Goal: Communication & Community: Answer question/provide support

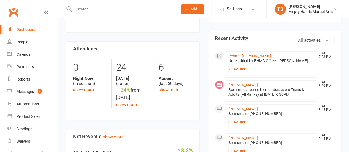
scroll to position [117, 0]
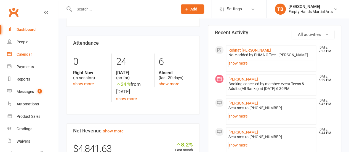
click at [28, 56] on div "Calendar" at bounding box center [24, 54] width 15 height 4
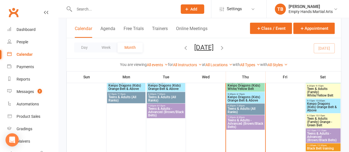
scroll to position [228, 0]
click at [238, 112] on span "Teens & Adults (All Ranks)" at bounding box center [246, 110] width 36 height 7
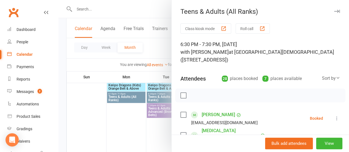
click at [181, 95] on label at bounding box center [184, 96] width 6 height 6
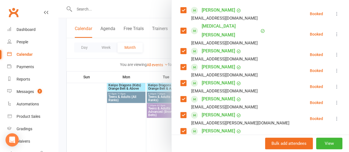
scroll to position [105, 0]
click at [181, 64] on label at bounding box center [184, 67] width 6 height 6
click at [181, 80] on label at bounding box center [184, 83] width 6 height 6
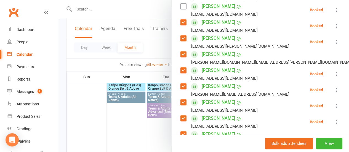
scroll to position [182, 0]
click at [181, 51] on label at bounding box center [184, 54] width 6 height 6
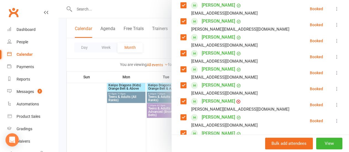
scroll to position [247, 0]
click at [181, 50] on label at bounding box center [184, 53] width 6 height 6
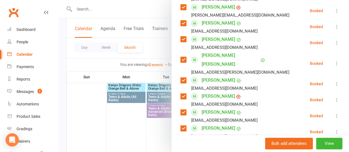
scroll to position [341, 0]
click at [174, 59] on div "Class kiosk mode Roll call 6:30 PM - 7:30 PM, Thursday, August, 14, 2025 with T…" at bounding box center [261, 13] width 178 height 662
click at [181, 77] on label at bounding box center [184, 80] width 6 height 6
click at [175, 76] on div "Class kiosk mode Roll call 6:30 PM - 7:30 PM, Thursday, August, 14, 2025 with T…" at bounding box center [261, 13] width 178 height 662
click at [181, 93] on label at bounding box center [184, 96] width 6 height 6
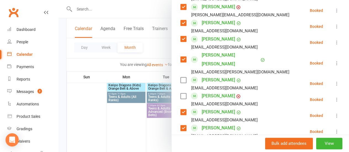
click at [181, 108] on div "Minh Nguyen minh.g.nguyen91@gmail.com" at bounding box center [221, 116] width 80 height 16
click at [181, 109] on label at bounding box center [184, 112] width 6 height 6
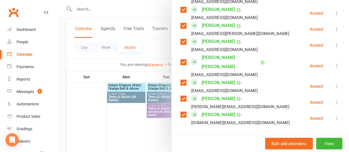
scroll to position [460, 0]
click at [181, 96] on label at bounding box center [184, 99] width 6 height 6
click at [211, 135] on input "search" at bounding box center [261, 141] width 160 height 12
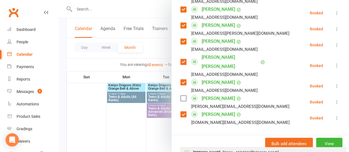
type input "jacob"
click at [223, 150] on span "Jenjenpink@hotmail.com" at bounding box center [251, 152] width 56 height 4
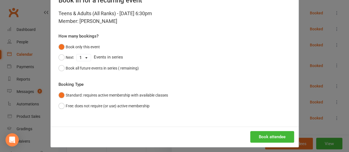
scroll to position [22, 0]
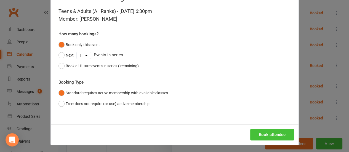
click at [268, 132] on button "Book attendee" at bounding box center [273, 135] width 44 height 12
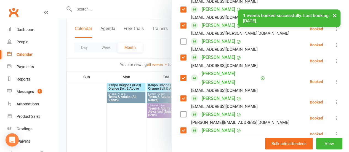
click at [176, 9] on div "× 1 events booked successfully. Last booking: Aug 14, 2025." at bounding box center [171, 9] width 342 height 0
click at [180, 9] on div "× 1 events booked successfully. Last booking: Aug 14, 2025." at bounding box center [171, 9] width 342 height 0
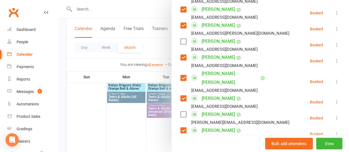
click at [181, 39] on label at bounding box center [184, 42] width 6 height 6
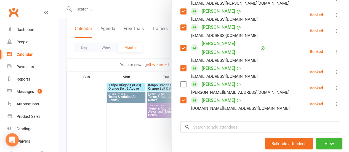
scroll to position [491, 0]
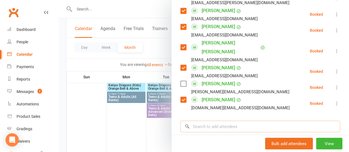
click at [232, 121] on input "search" at bounding box center [261, 127] width 160 height 12
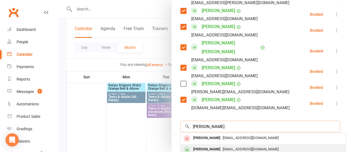
type input "zack"
click at [223, 144] on div "Zack Hernen makkapakka@internode.on.net" at bounding box center [263, 149] width 165 height 11
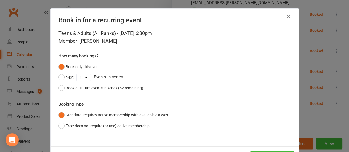
scroll to position [23, 0]
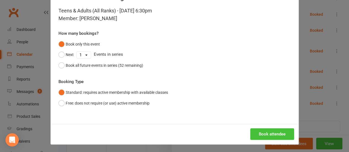
click at [255, 130] on button "Book attendee" at bounding box center [273, 134] width 44 height 12
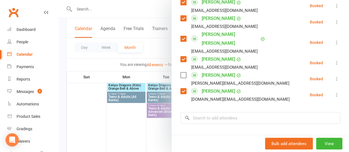
scroll to position [555, 0]
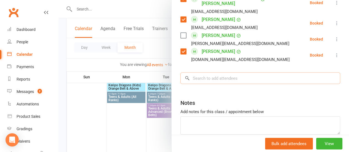
click at [215, 73] on input "search" at bounding box center [261, 79] width 160 height 12
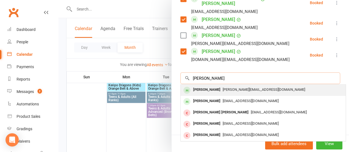
type input "sarah"
click at [223, 88] on span "Sarah.connelly86@gmail.com" at bounding box center [264, 90] width 83 height 4
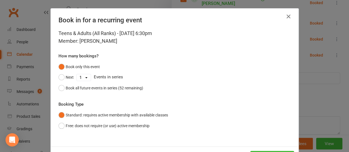
scroll to position [23, 0]
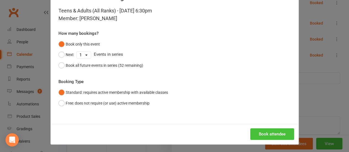
click at [260, 134] on button "Book attendee" at bounding box center [273, 134] width 44 height 12
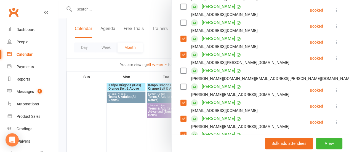
scroll to position [165, 0]
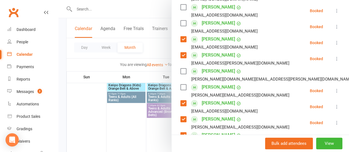
click at [182, 85] on label at bounding box center [184, 88] width 6 height 6
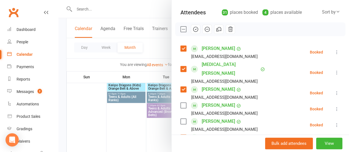
scroll to position [66, 0]
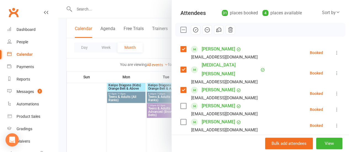
click at [193, 28] on icon "button" at bounding box center [196, 30] width 6 height 6
click at [181, 30] on label at bounding box center [184, 30] width 6 height 6
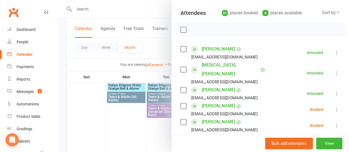
click at [181, 103] on label at bounding box center [184, 106] width 6 height 6
click at [181, 119] on label at bounding box center [184, 122] width 6 height 6
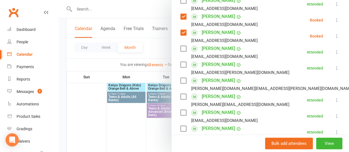
scroll to position [156, 0]
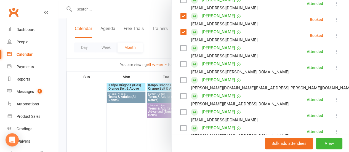
click at [181, 77] on label at bounding box center [184, 80] width 6 height 6
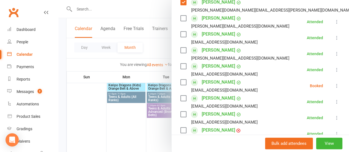
scroll to position [235, 0]
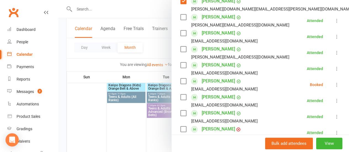
click at [181, 78] on label at bounding box center [184, 81] width 6 height 6
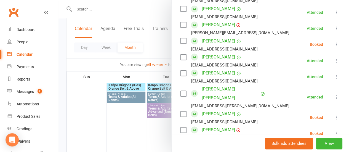
scroll to position [338, 0]
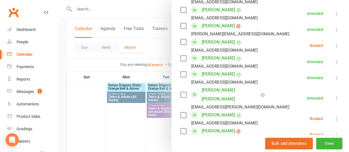
click at [335, 43] on icon at bounding box center [338, 46] width 6 height 6
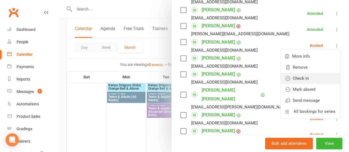
click at [304, 73] on link "Check in" at bounding box center [310, 78] width 59 height 11
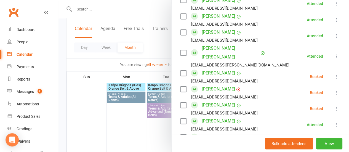
scroll to position [381, 0]
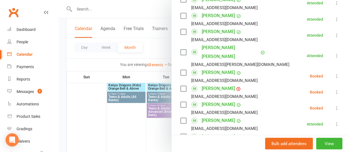
click at [181, 70] on label at bounding box center [184, 73] width 6 height 6
click at [181, 86] on label at bounding box center [184, 89] width 6 height 6
click at [181, 102] on label at bounding box center [184, 105] width 6 height 6
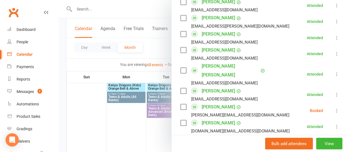
scroll to position [500, 0]
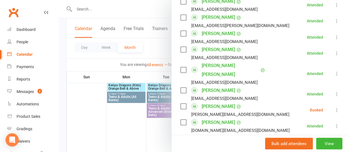
click at [181, 104] on label at bounding box center [184, 107] width 6 height 6
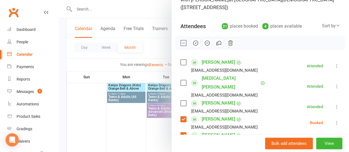
scroll to position [30, 0]
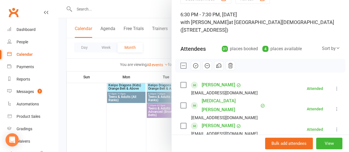
click at [204, 67] on icon "button" at bounding box center [207, 66] width 6 height 6
click at [27, 31] on div "Dashboard" at bounding box center [26, 29] width 19 height 4
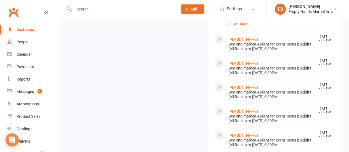
scroll to position [592, 0]
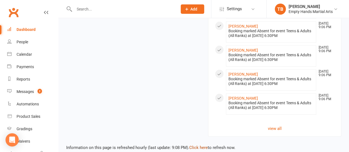
click at [199, 145] on link "Click here" at bounding box center [198, 147] width 19 height 5
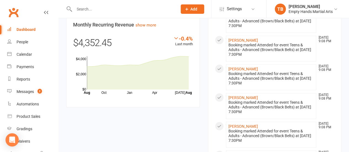
scroll to position [328, 0]
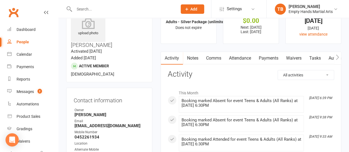
scroll to position [23, 0]
click at [212, 57] on link "Comms" at bounding box center [213, 58] width 23 height 13
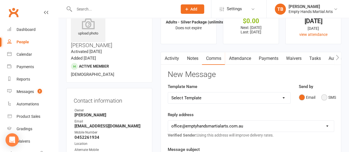
click at [334, 97] on button "SMS" at bounding box center [329, 97] width 15 height 10
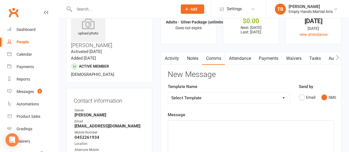
click at [243, 126] on p "﻿" at bounding box center [251, 125] width 159 height 7
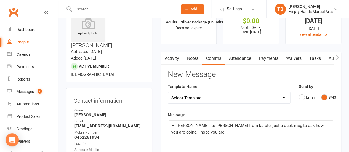
click at [243, 125] on span "Hi Brodie, its Tim from karate, just a quck msg to ask how you are going, I hop…" at bounding box center [248, 129] width 153 height 12
click at [204, 132] on p "Hi Brodie, its Tim from karate, just a quick msg to ask how you are going, I ho…" at bounding box center [251, 128] width 159 height 13
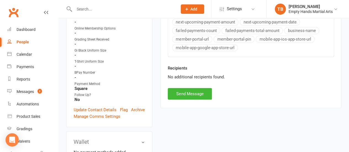
scroll to position [264, 0]
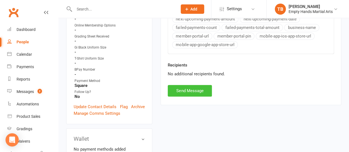
click at [190, 91] on button "Send Message" at bounding box center [190, 91] width 44 height 12
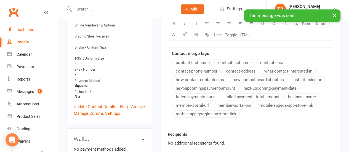
click at [29, 33] on link "Dashboard" at bounding box center [32, 29] width 51 height 12
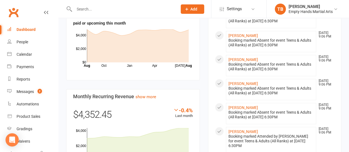
scroll to position [257, 0]
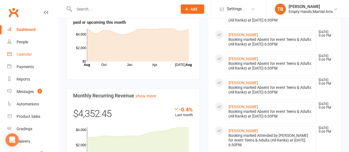
click at [23, 55] on div "Calendar" at bounding box center [24, 54] width 15 height 4
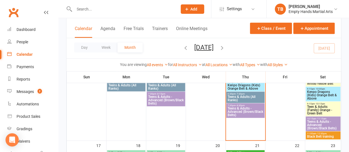
scroll to position [240, 0]
click at [237, 112] on span "Teens & Adults - Advanced (Brown/Black Belts)" at bounding box center [246, 112] width 36 height 10
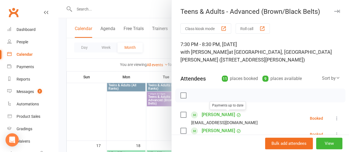
click at [181, 93] on label at bounding box center [184, 96] width 6 height 6
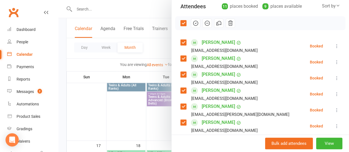
scroll to position [73, 0]
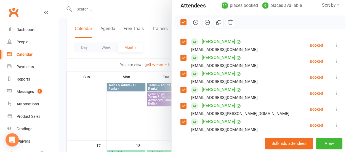
click at [181, 72] on label at bounding box center [184, 74] width 6 height 6
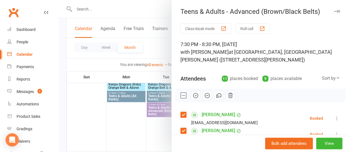
scroll to position [227, 0]
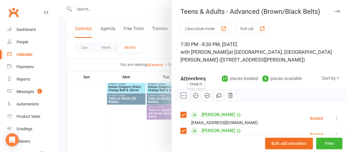
click at [194, 94] on icon "button" at bounding box center [196, 96] width 6 height 6
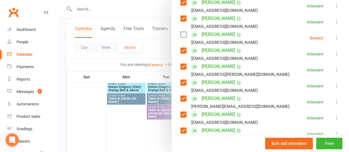
scroll to position [113, 0]
click at [335, 37] on icon at bounding box center [338, 38] width 6 height 6
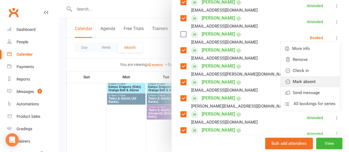
click at [306, 78] on link "Mark absent" at bounding box center [310, 81] width 59 height 11
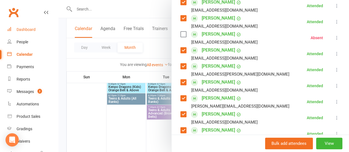
click at [27, 33] on link "Dashboard" at bounding box center [32, 29] width 51 height 12
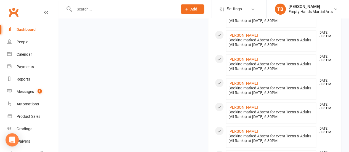
scroll to position [582, 0]
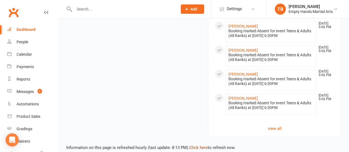
click at [198, 145] on link "Click here" at bounding box center [198, 147] width 19 height 5
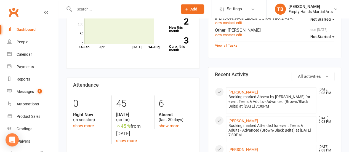
scroll to position [79, 0]
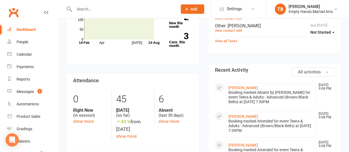
click at [107, 10] on input "text" at bounding box center [123, 9] width 101 height 8
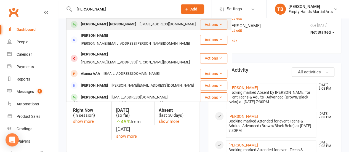
type input "cooper"
click at [102, 27] on div "Cooper Coad" at bounding box center [108, 24] width 59 height 8
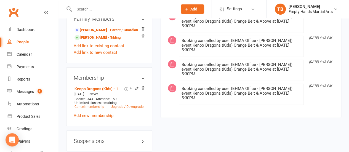
scroll to position [595, 0]
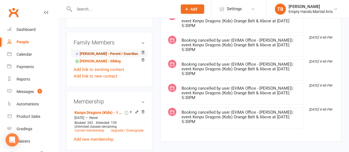
click at [99, 51] on link "Kim Coad - Parent / Guardian" at bounding box center [107, 54] width 64 height 6
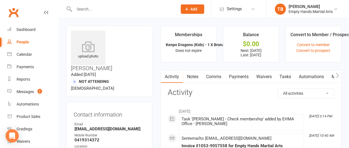
click at [218, 75] on link "Comms" at bounding box center [213, 76] width 23 height 13
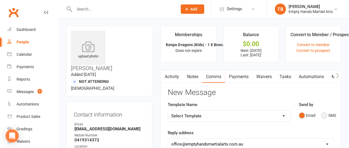
click at [331, 116] on button "SMS" at bounding box center [329, 115] width 15 height 10
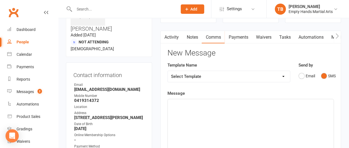
scroll to position [40, 0]
click at [236, 134] on div "﻿" at bounding box center [251, 140] width 166 height 83
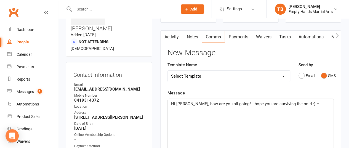
click at [299, 102] on p "Hi Kim, how are you all going? I hope you are surviving the cold :) H" at bounding box center [250, 104] width 159 height 7
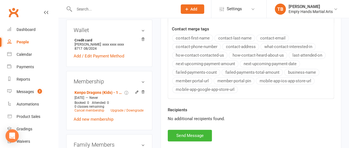
scroll to position [214, 0]
click at [192, 131] on button "Send Message" at bounding box center [190, 136] width 44 height 12
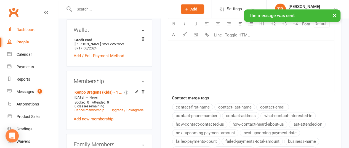
click at [25, 30] on div "Dashboard" at bounding box center [26, 29] width 19 height 4
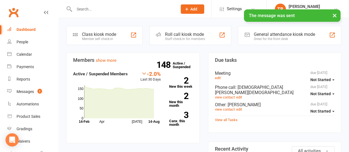
click at [210, 115] on section "Due tasks due 01/01/2021 Not Started Meeting edit due 05/08/2025 Not Started Ph…" at bounding box center [275, 93] width 134 height 80
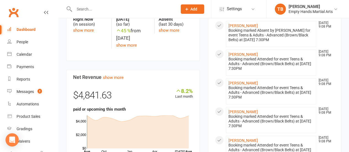
scroll to position [171, 0]
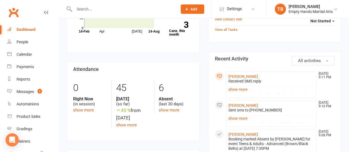
scroll to position [90, 0]
click at [243, 75] on link "[PERSON_NAME]" at bounding box center [244, 77] width 30 height 4
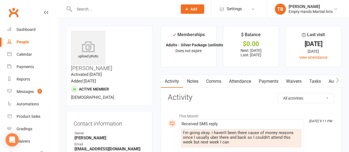
click at [214, 80] on link "Comms" at bounding box center [213, 81] width 23 height 13
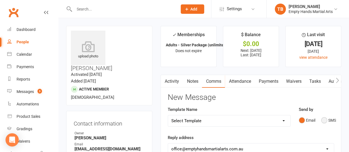
click at [334, 118] on button "SMS" at bounding box center [329, 120] width 15 height 10
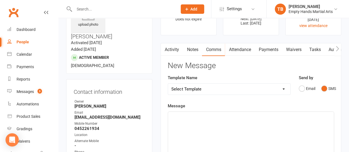
scroll to position [32, 0]
click at [286, 125] on div "﻿" at bounding box center [251, 153] width 166 height 83
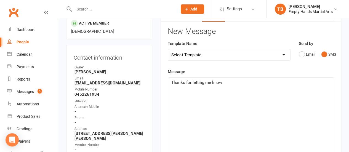
scroll to position [67, 0]
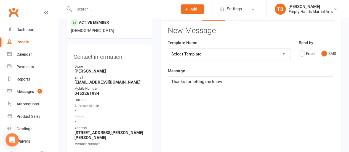
drag, startPoint x: 126, startPoint y: 122, endPoint x: 75, endPoint y: 117, distance: 51.4
click at [75, 130] on strong "[STREET_ADDRESS][PERSON_NAME][PERSON_NAME]" at bounding box center [110, 135] width 70 height 10
copy strong "[STREET_ADDRESS][PERSON_NAME][PERSON_NAME]"
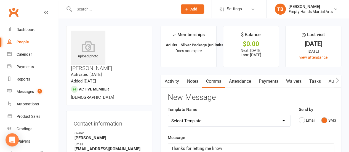
click at [99, 9] on input "text" at bounding box center [123, 9] width 101 height 8
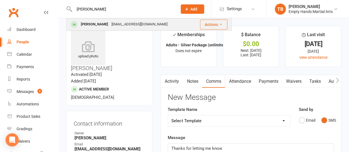
type input "[PERSON_NAME]"
click at [103, 25] on div "[PERSON_NAME]" at bounding box center [94, 24] width 31 height 8
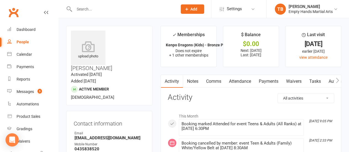
click at [113, 6] on input "text" at bounding box center [123, 9] width 101 height 8
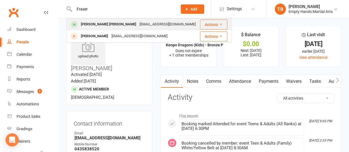
type input "Fraser"
click at [143, 26] on div "[EMAIL_ADDRESS][DOMAIN_NAME]" at bounding box center [167, 24] width 59 height 8
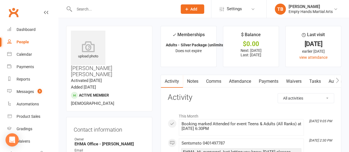
click at [127, 11] on input "text" at bounding box center [123, 9] width 101 height 8
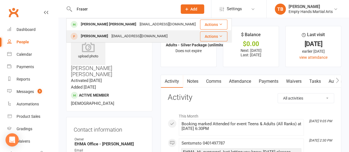
type input "Fraser"
click at [133, 34] on div "[EMAIL_ADDRESS][DOMAIN_NAME]" at bounding box center [139, 36] width 59 height 8
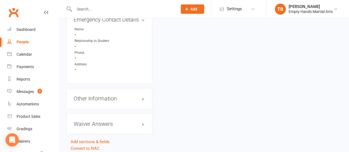
scroll to position [412, 0]
click at [106, 96] on h3 "Other Information edit" at bounding box center [109, 99] width 71 height 6
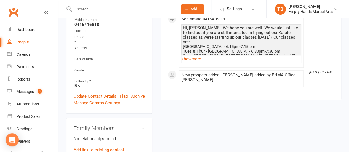
scroll to position [119, 0]
click at [141, 94] on link "Archive" at bounding box center [138, 97] width 14 height 7
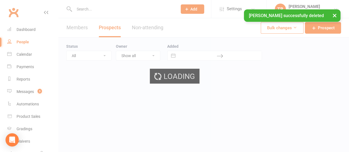
select select "50"
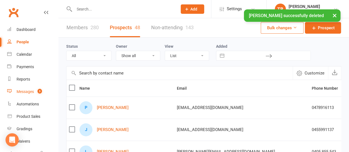
click at [23, 91] on div "Messages" at bounding box center [25, 91] width 17 height 4
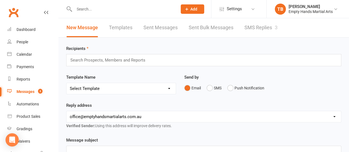
click at [251, 22] on link "SMS Replies 3" at bounding box center [261, 27] width 33 height 19
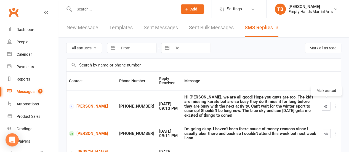
click at [325, 104] on icon "button" at bounding box center [327, 106] width 4 height 4
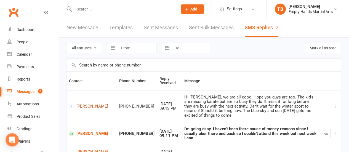
click at [87, 104] on link "[PERSON_NAME]" at bounding box center [91, 106] width 45 height 5
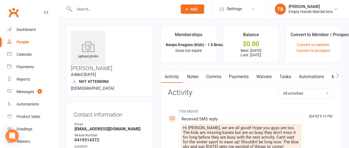
scroll to position [37, 0]
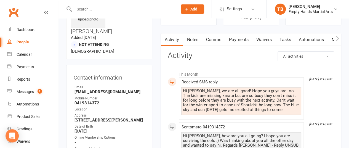
click at [209, 44] on link "Comms" at bounding box center [213, 39] width 23 height 13
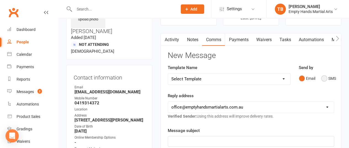
click at [325, 77] on button "SMS" at bounding box center [329, 78] width 15 height 10
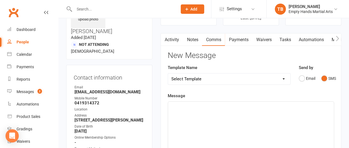
click at [255, 112] on div "﻿" at bounding box center [251, 143] width 166 height 83
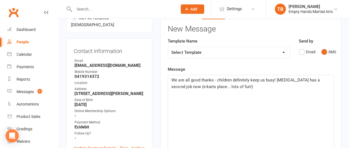
scroll to position [67, 0]
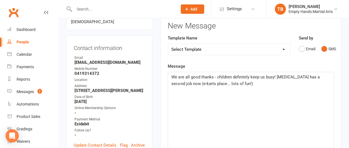
click at [234, 84] on p "We are all good thanks - children definitely keep us busy! [MEDICAL_DATA] has a…" at bounding box center [251, 80] width 159 height 13
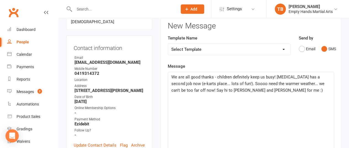
click at [161, 107] on div "Activity Notes Comms Payments Waivers Tasks Automations Mobile App New Message …" at bounding box center [251, 151] width 181 height 294
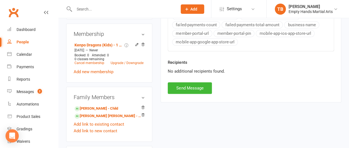
scroll to position [263, 0]
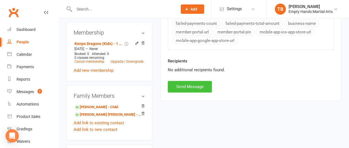
click at [188, 85] on button "Send Message" at bounding box center [190, 87] width 44 height 12
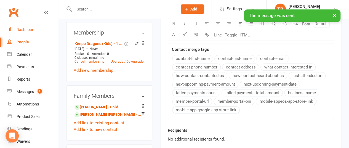
click at [34, 30] on div "Dashboard" at bounding box center [26, 29] width 19 height 4
